Goal: Task Accomplishment & Management: Use online tool/utility

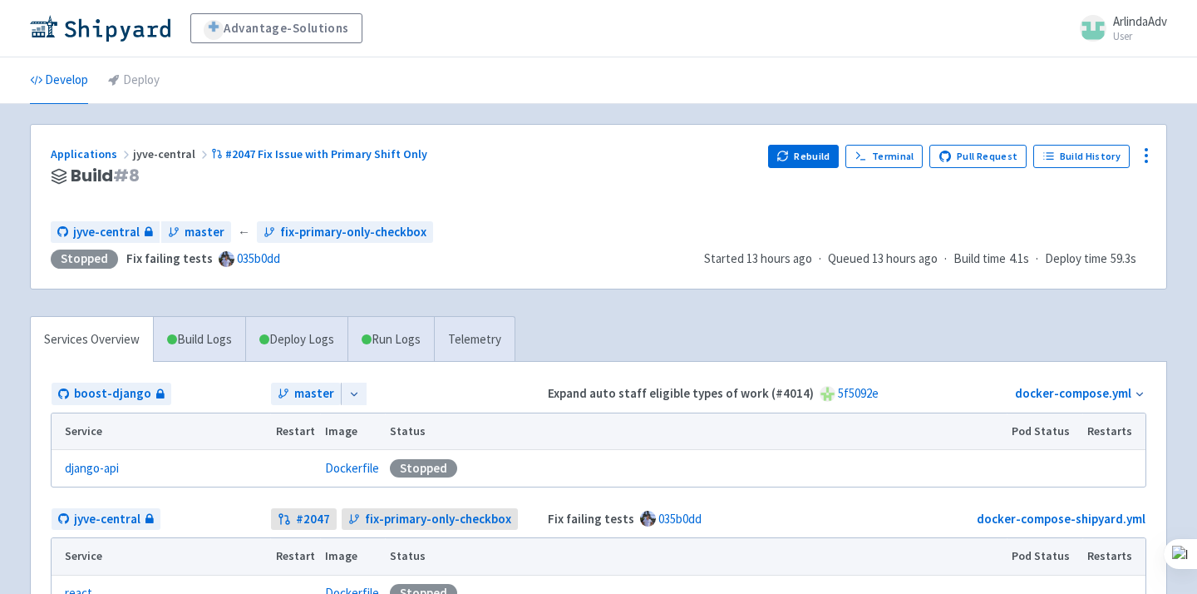
click at [820, 167] on div "Rebuild Terminal Pull Request Build History" at bounding box center [957, 176] width 378 height 63
click at [805, 155] on button "Rebuild" at bounding box center [803, 156] width 71 height 23
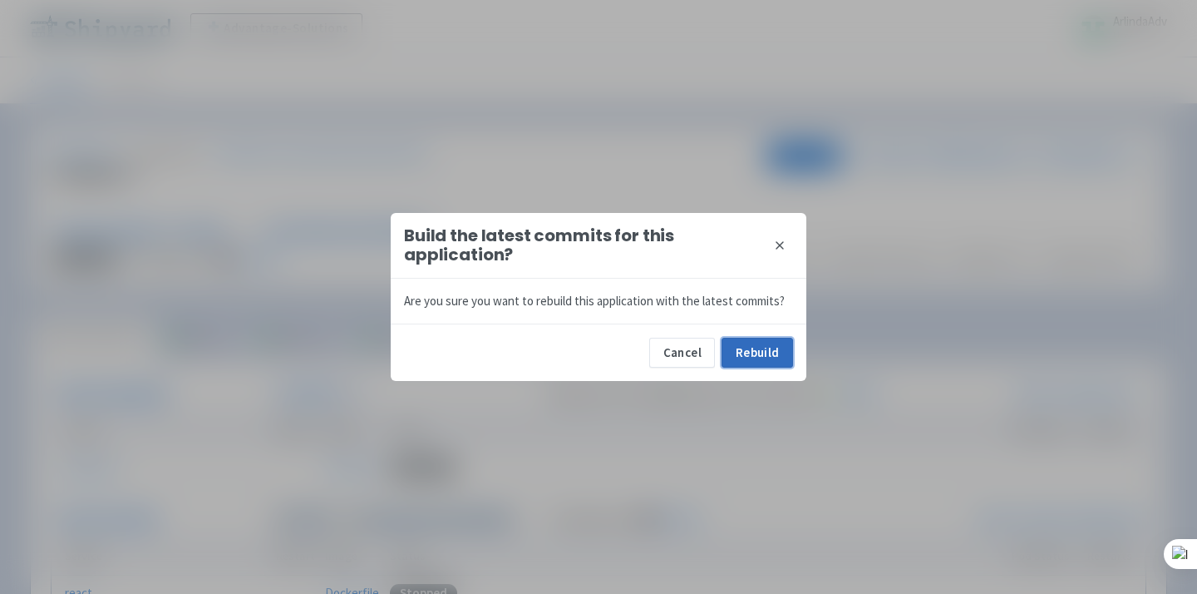
click at [766, 341] on button "Rebuild" at bounding box center [757, 353] width 71 height 30
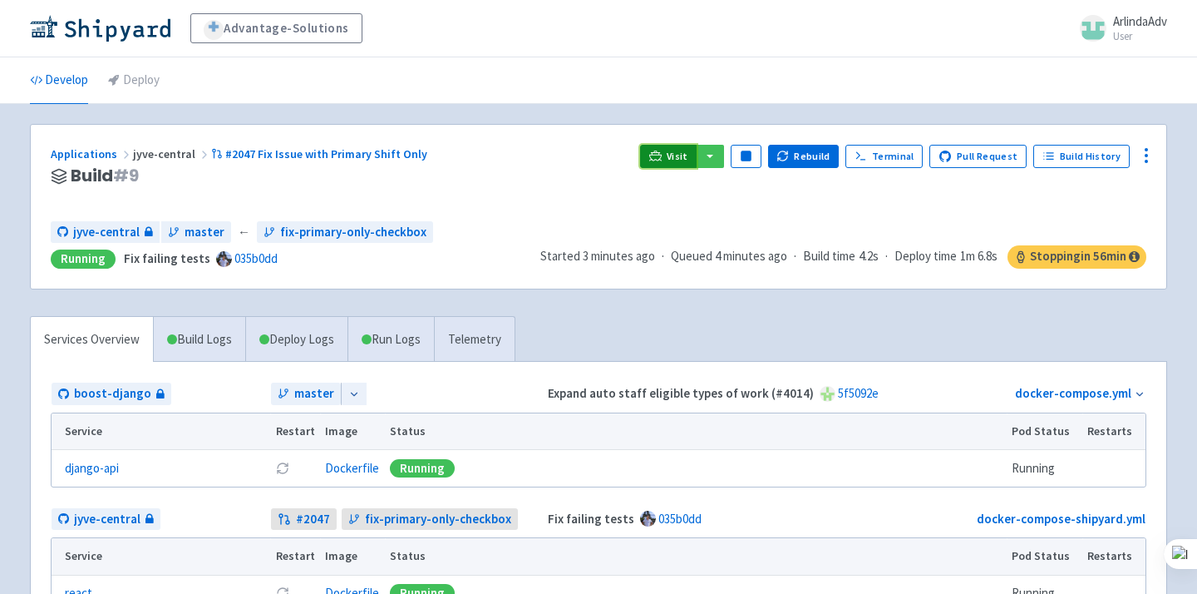
click at [662, 150] on icon at bounding box center [655, 156] width 12 height 12
